Goal: Task Accomplishment & Management: Use online tool/utility

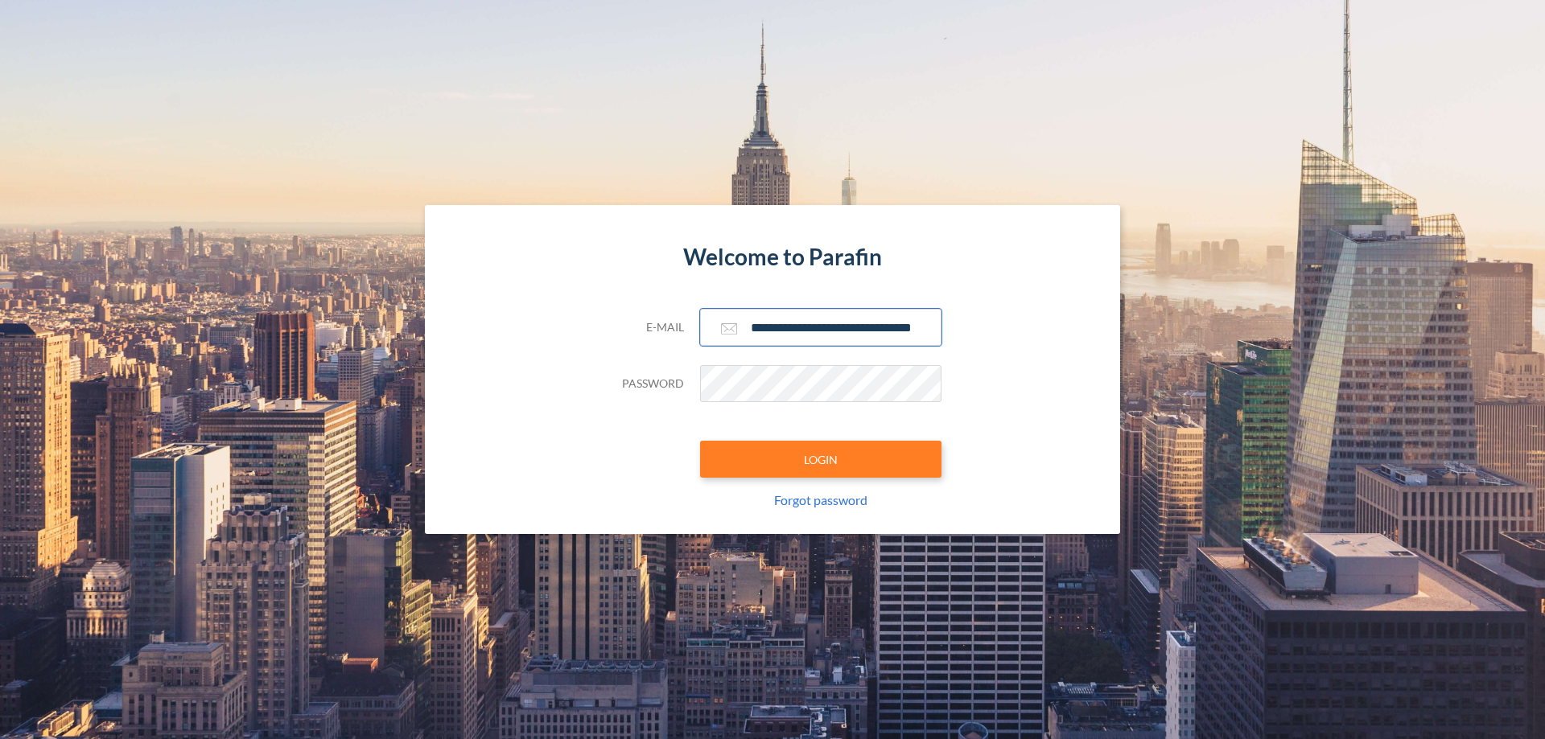
scroll to position [0, 26]
type input "**********"
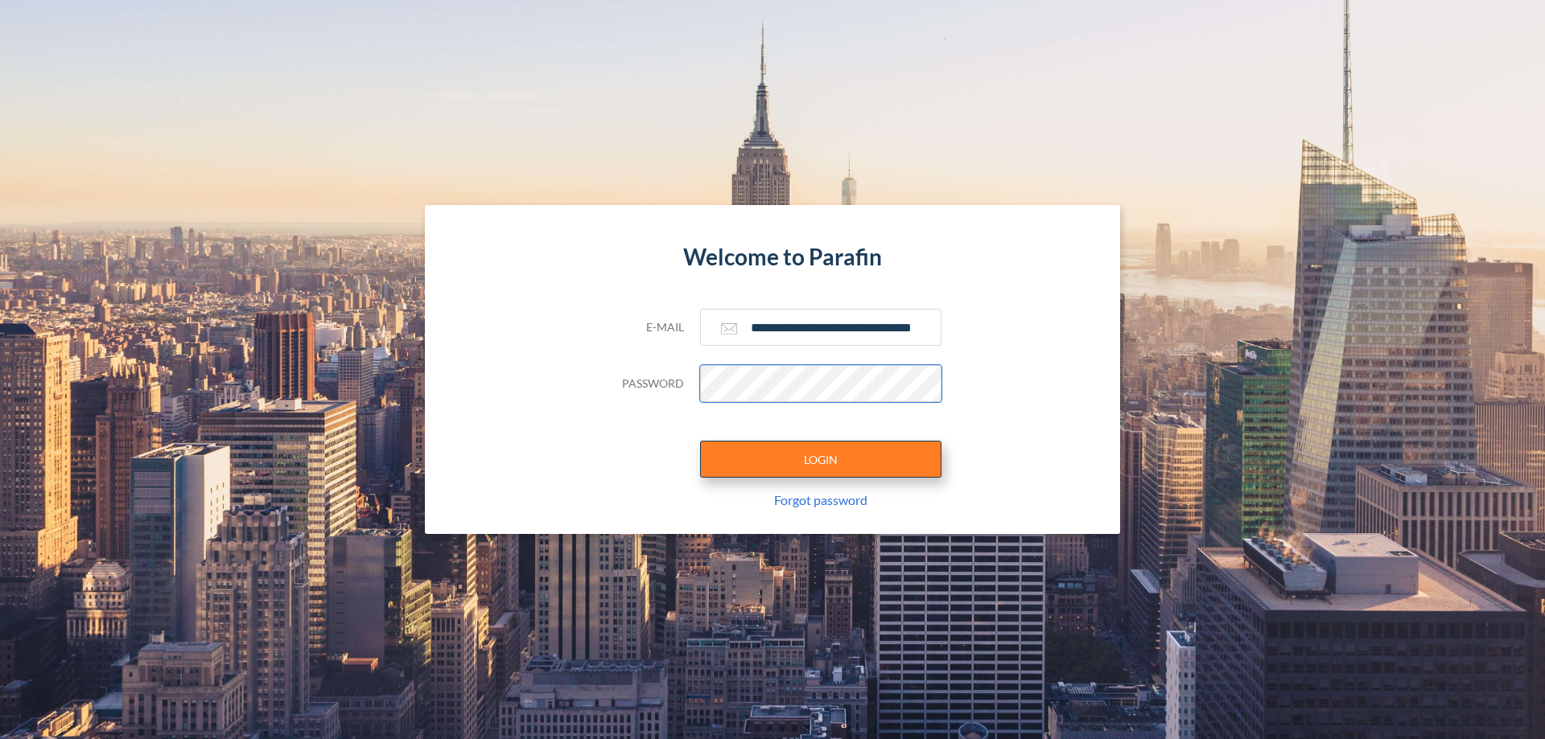
scroll to position [0, 0]
click at [821, 459] on button "LOGIN" at bounding box center [820, 459] width 241 height 37
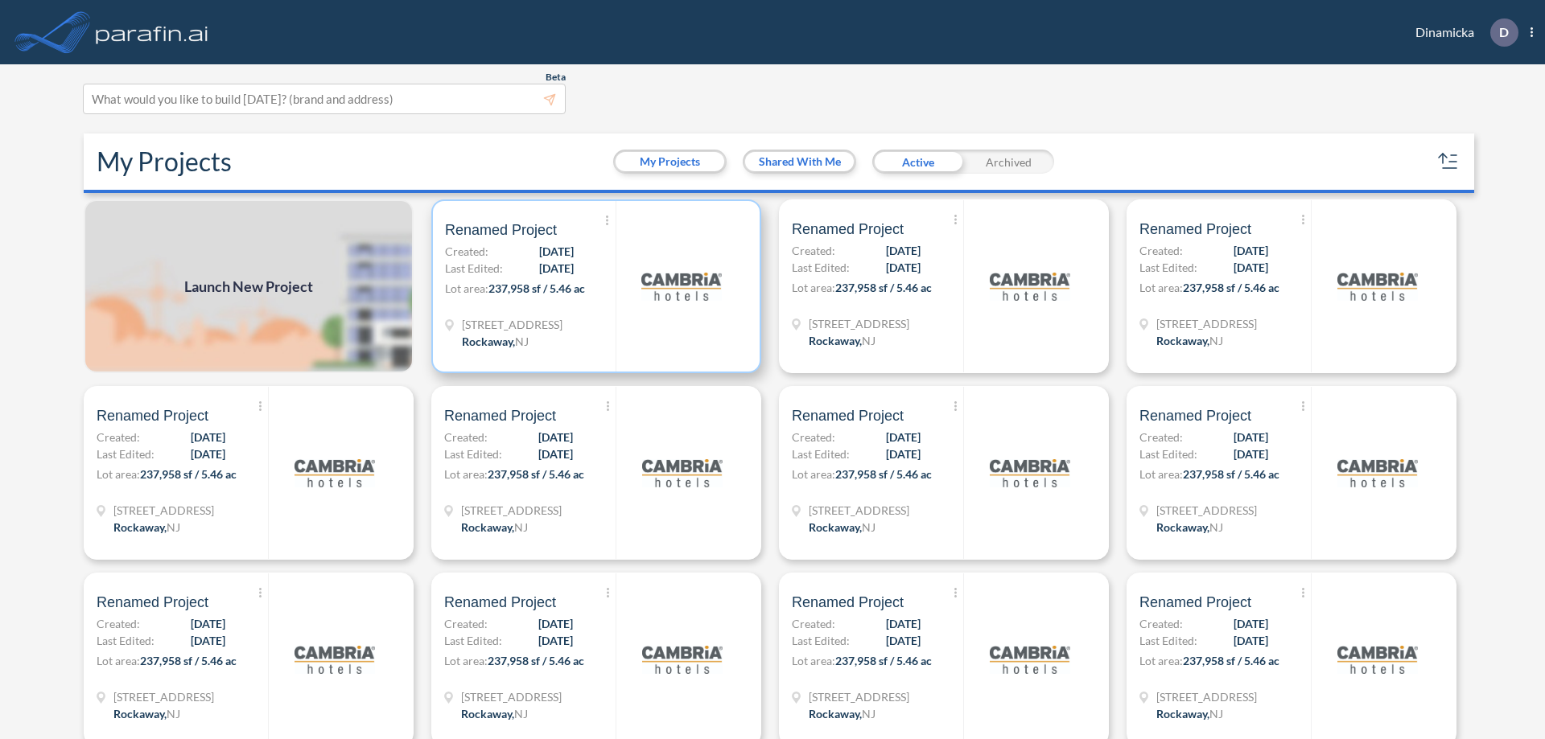
scroll to position [4, 0]
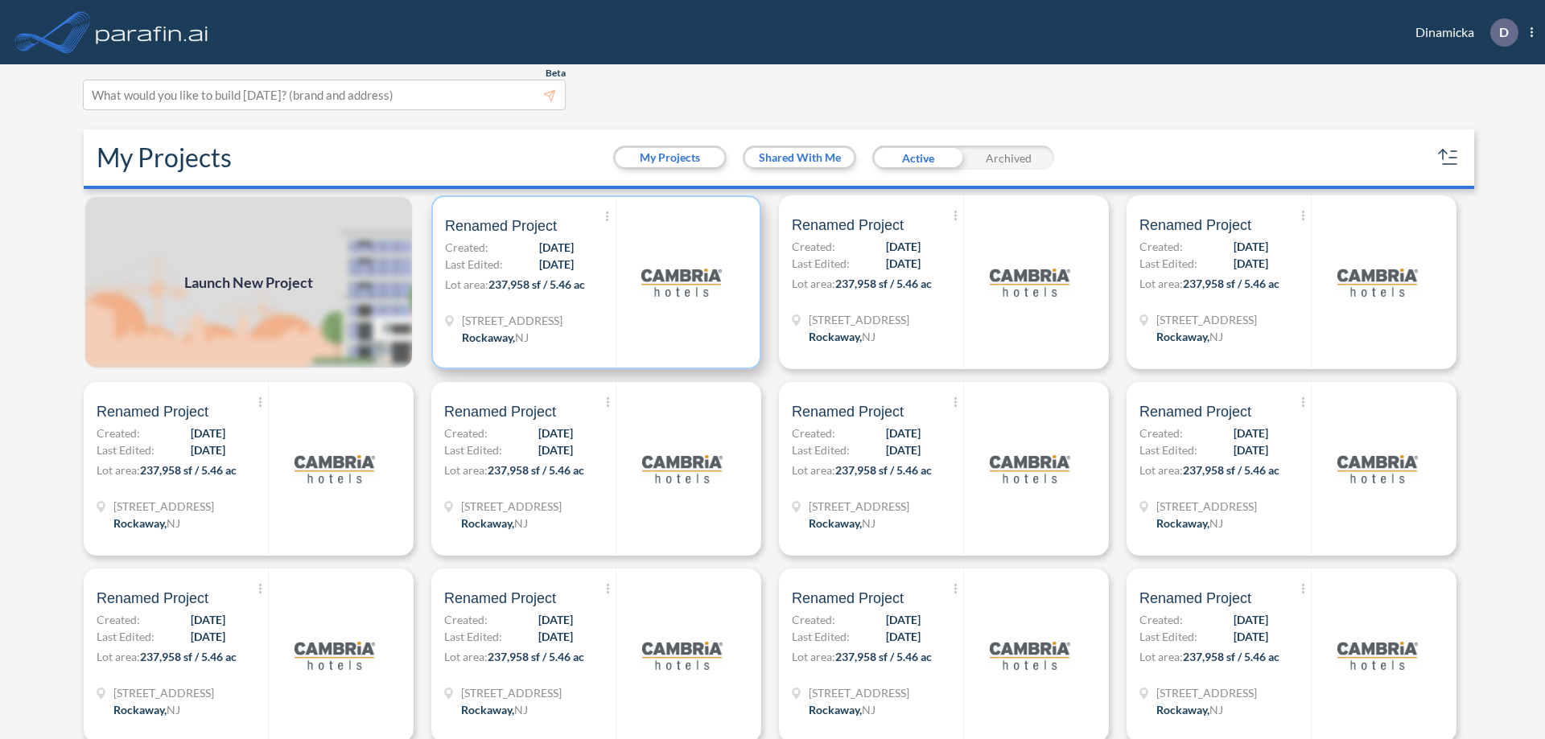
click at [593, 282] on p "Lot area: 237,958 sf / 5.46 ac" at bounding box center [530, 287] width 171 height 23
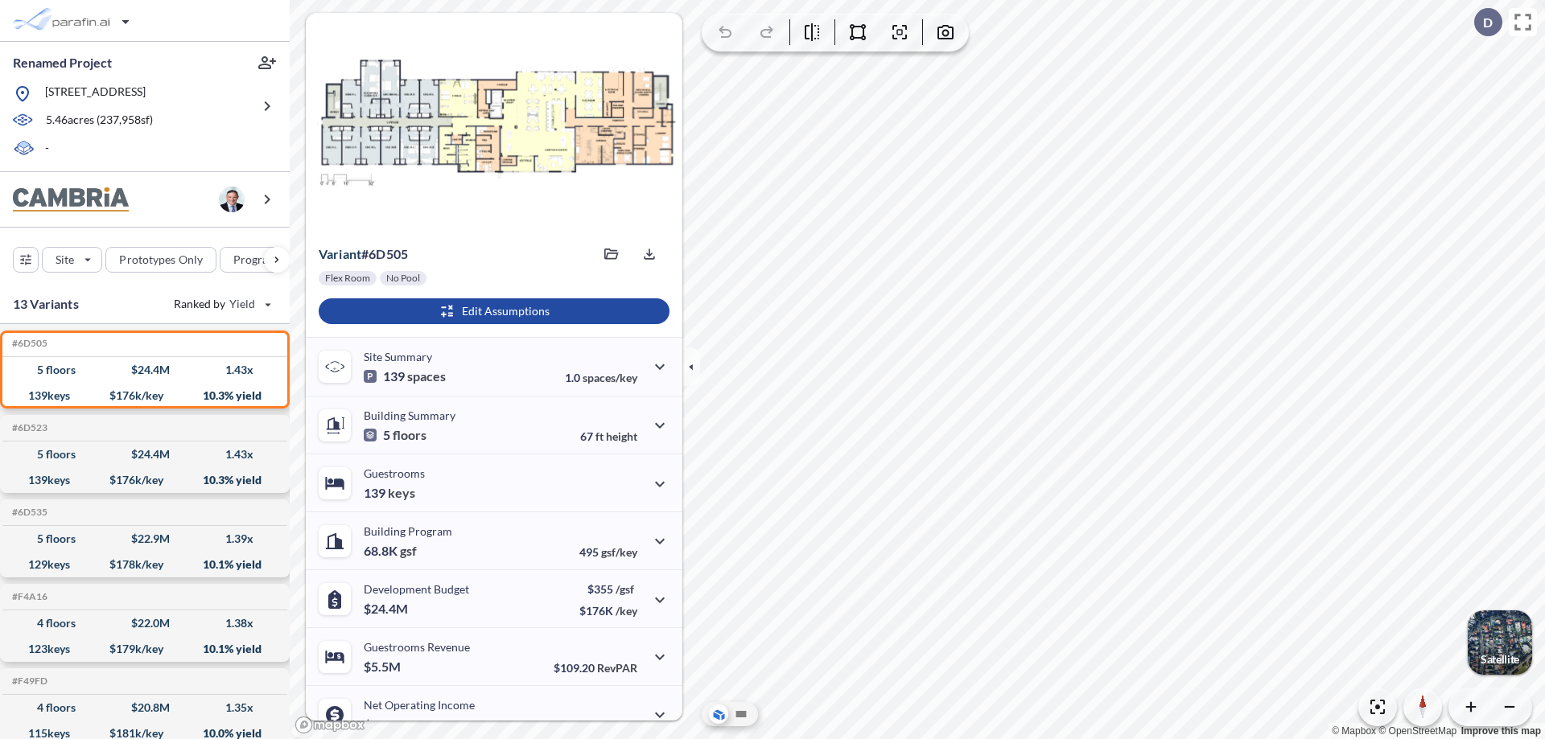
scroll to position [81, 0]
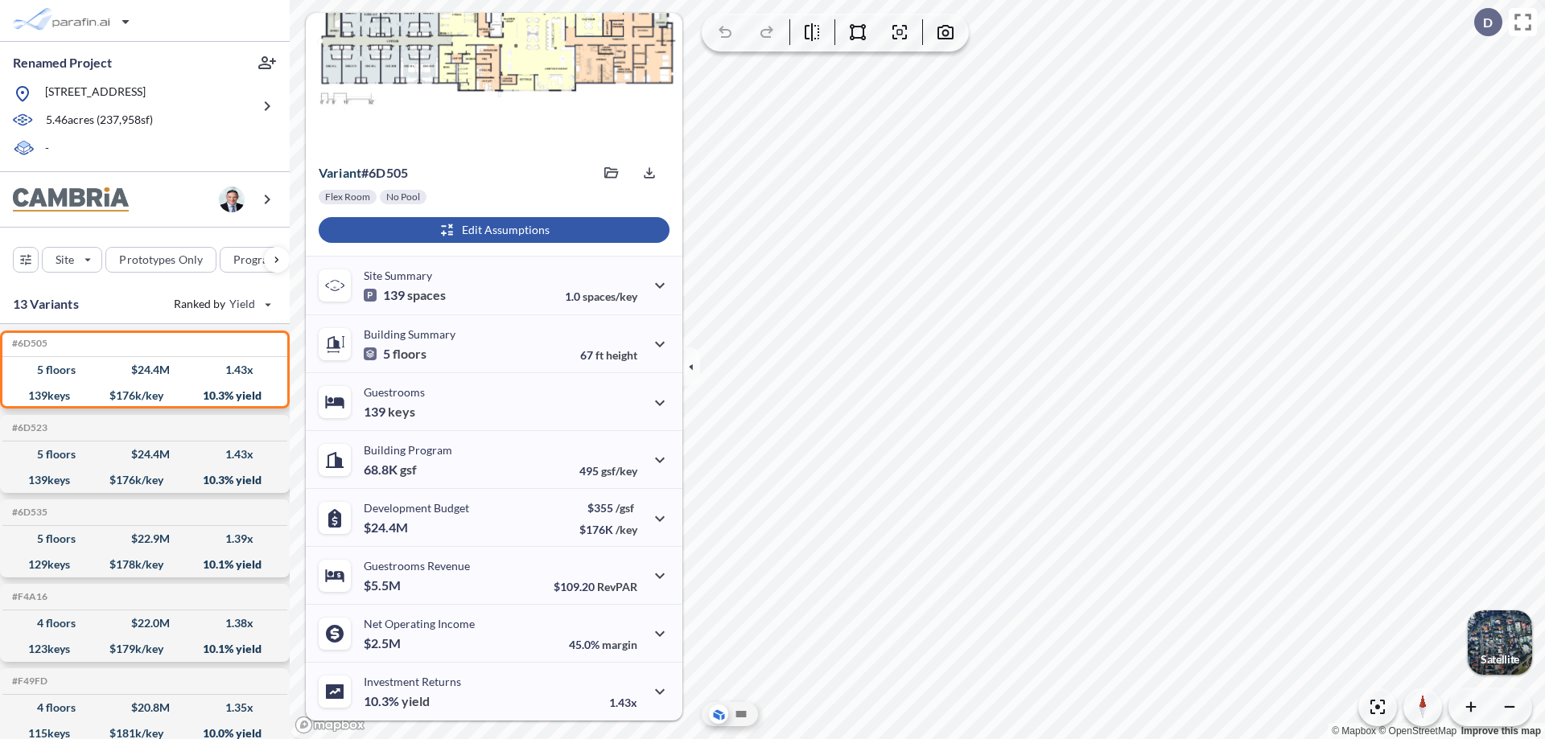
click at [492, 230] on div "button" at bounding box center [494, 230] width 351 height 26
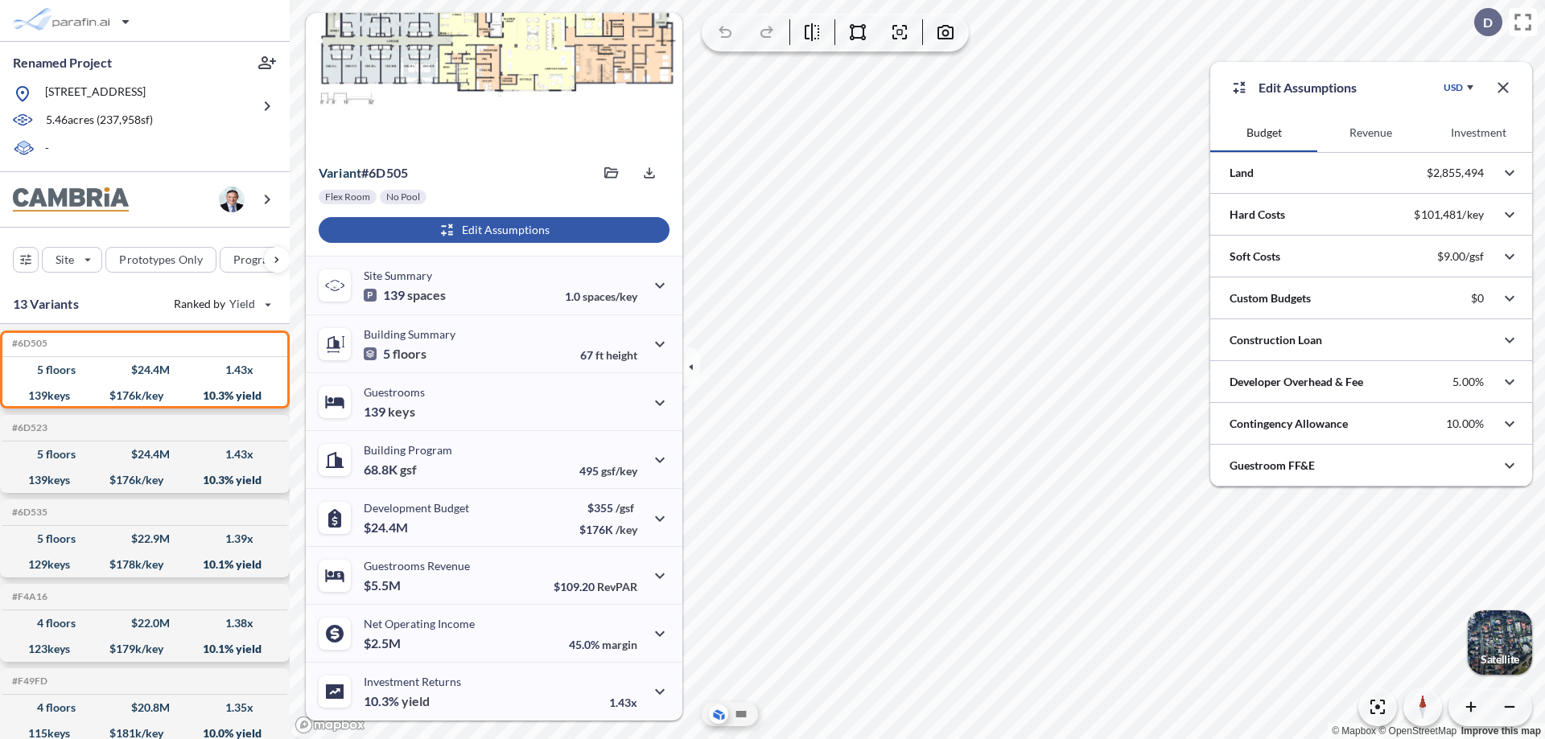
click at [1478, 133] on button "Investment" at bounding box center [1478, 132] width 107 height 39
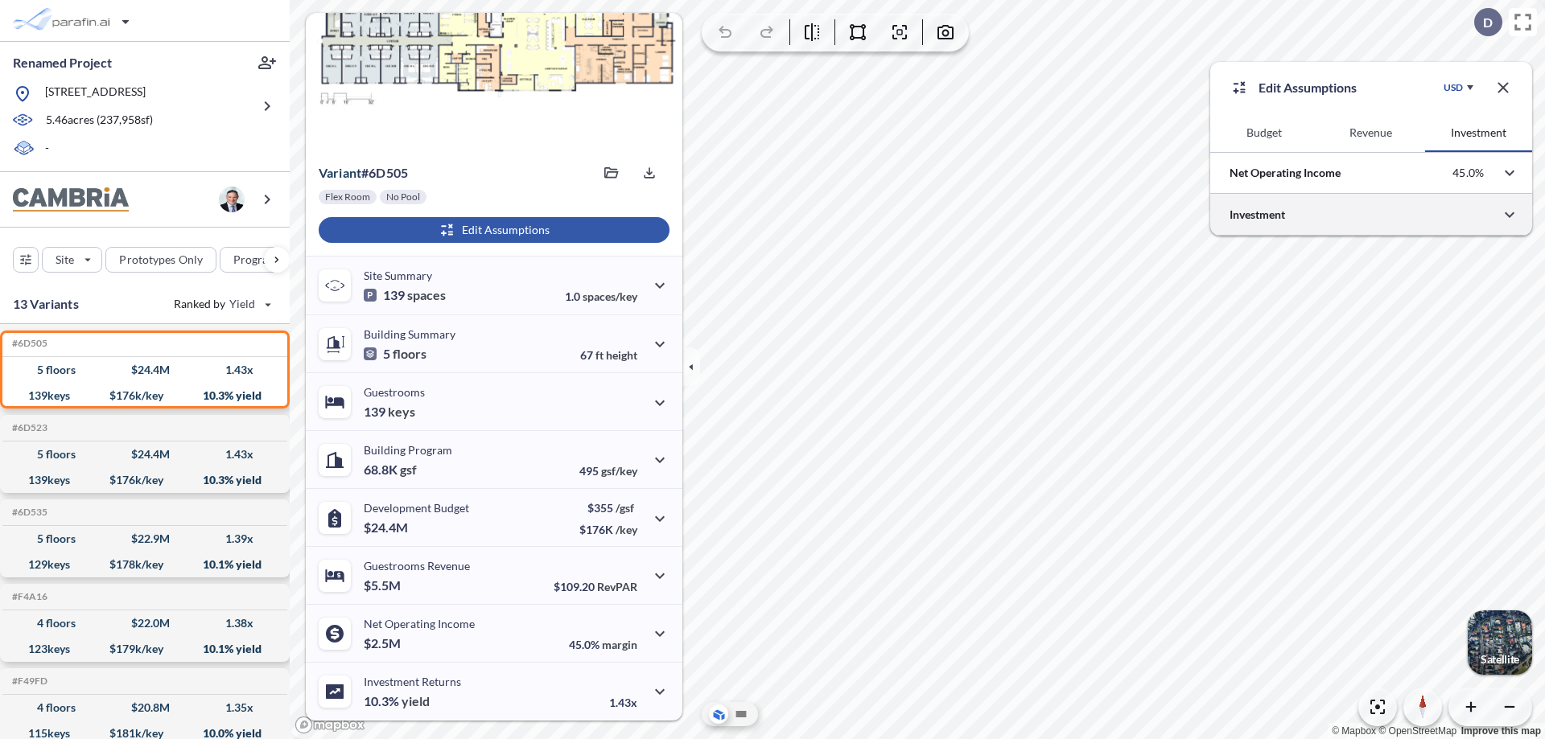
click at [1371, 215] on div at bounding box center [1371, 214] width 322 height 41
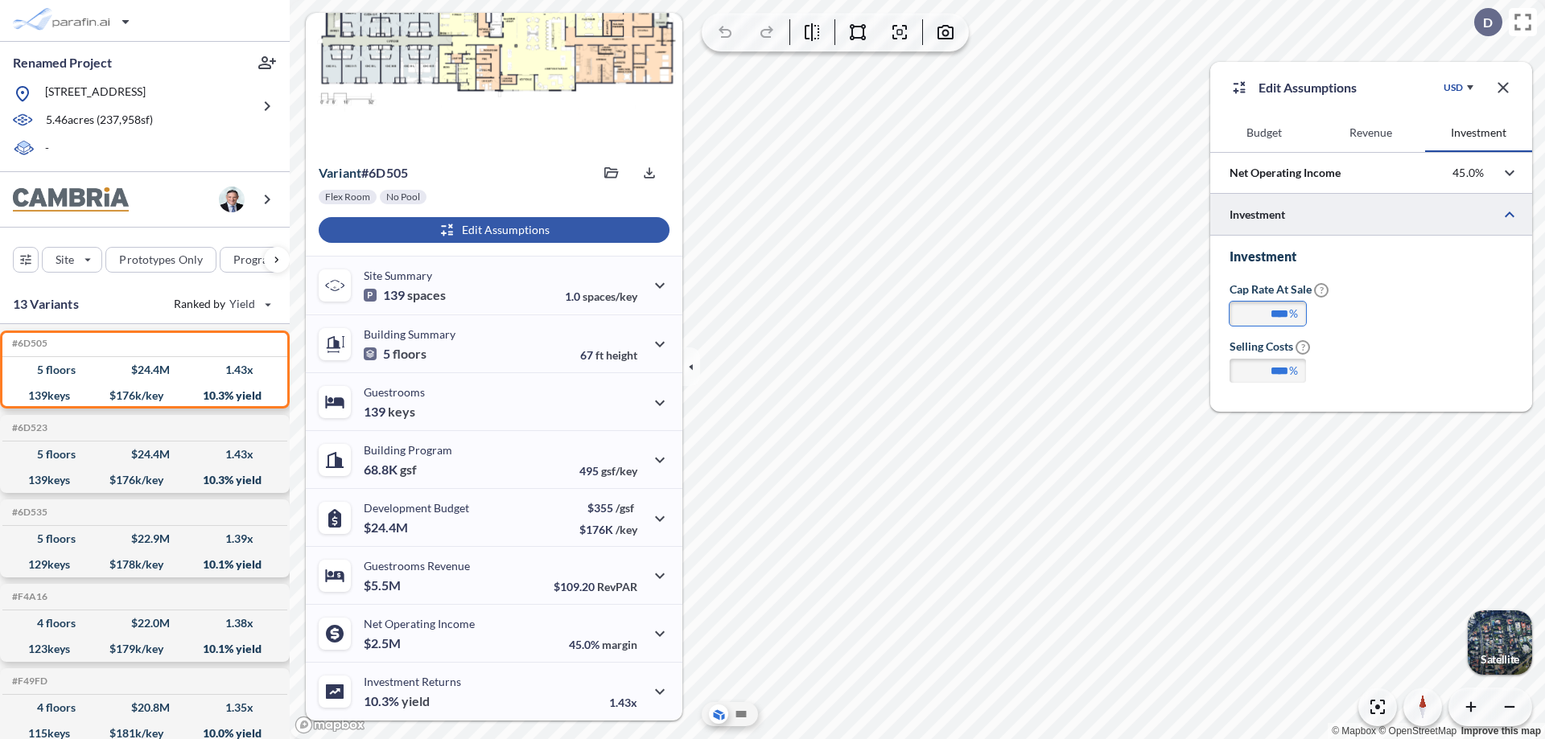
type input "***"
